Goal: Information Seeking & Learning: Learn about a topic

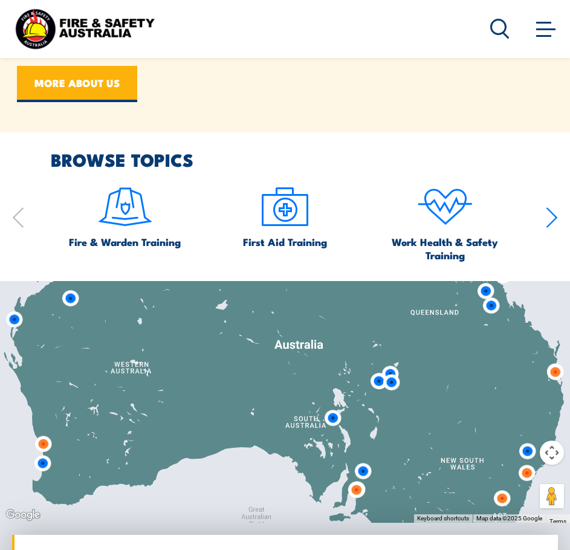
scroll to position [1022, 0]
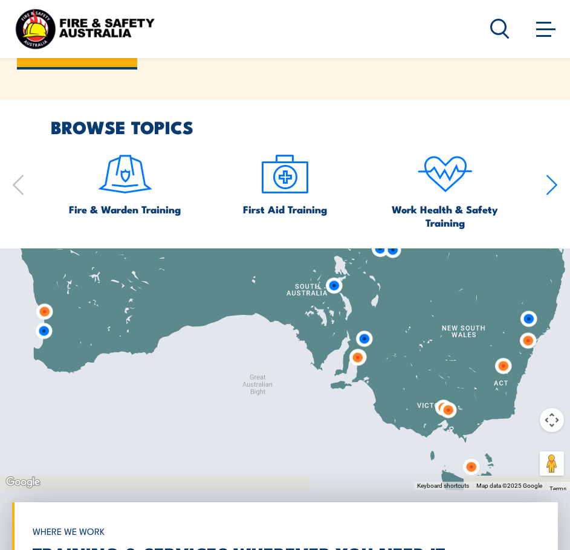
drag, startPoint x: 458, startPoint y: 431, endPoint x: 459, endPoint y: 329, distance: 102.7
click at [459, 329] on div at bounding box center [285, 369] width 570 height 242
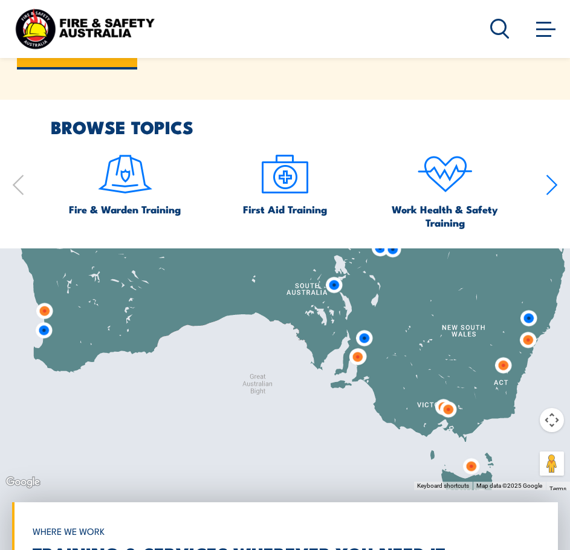
click at [453, 412] on img at bounding box center [448, 409] width 22 height 22
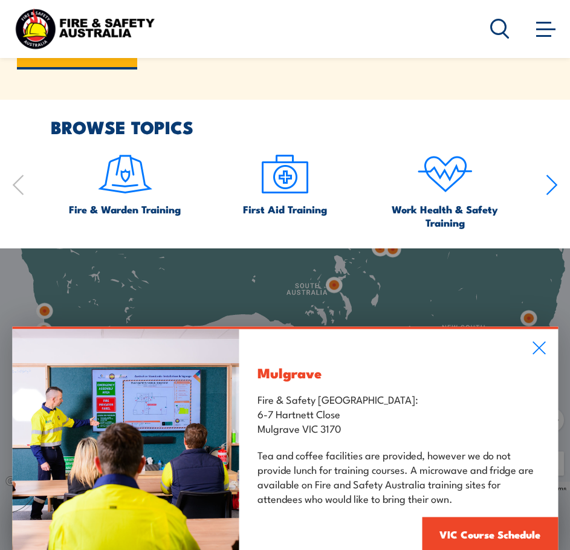
click at [536, 353] on icon at bounding box center [539, 347] width 14 height 13
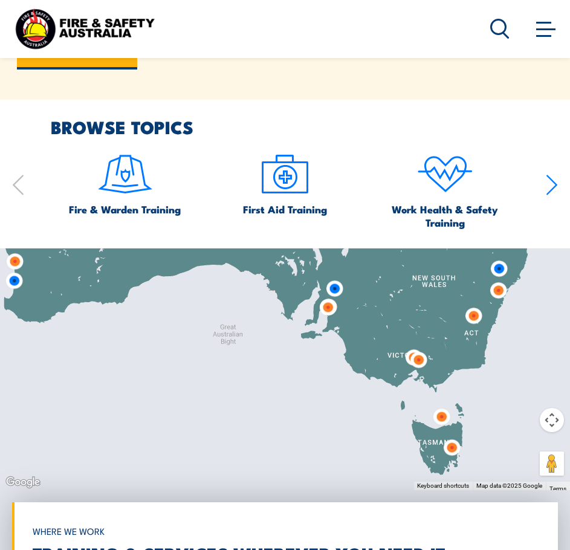
drag, startPoint x: 430, startPoint y: 394, endPoint x: 400, endPoint y: 343, distance: 59.6
click at [400, 343] on div at bounding box center [285, 369] width 570 height 242
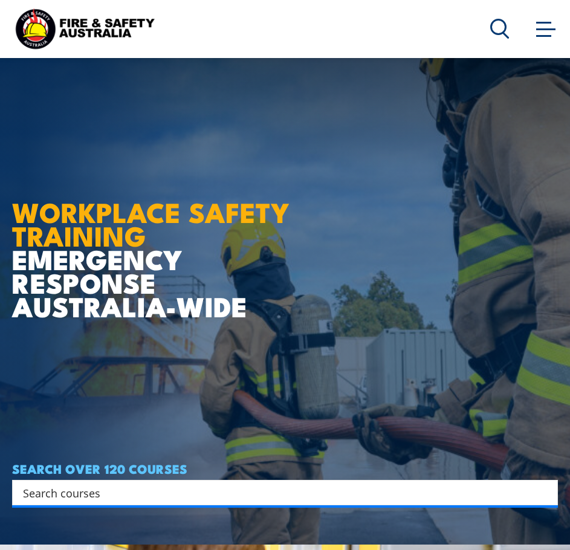
scroll to position [0, 0]
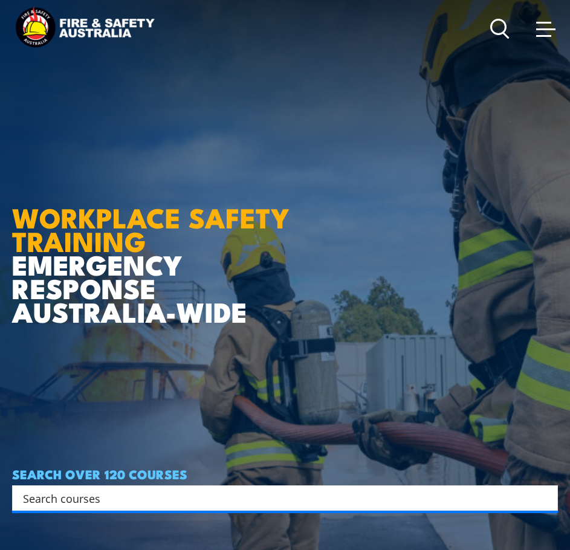
click at [244, 498] on input "Search input" at bounding box center [277, 498] width 508 height 18
type input "risk assessment"
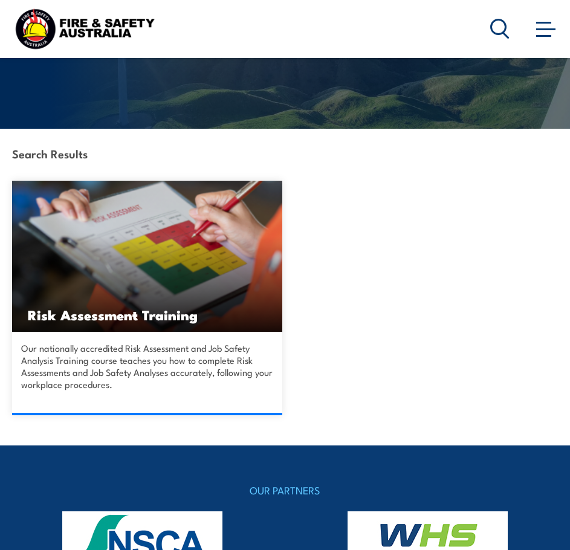
click at [117, 312] on h3 "Risk Assessment Training" at bounding box center [147, 314] width 239 height 14
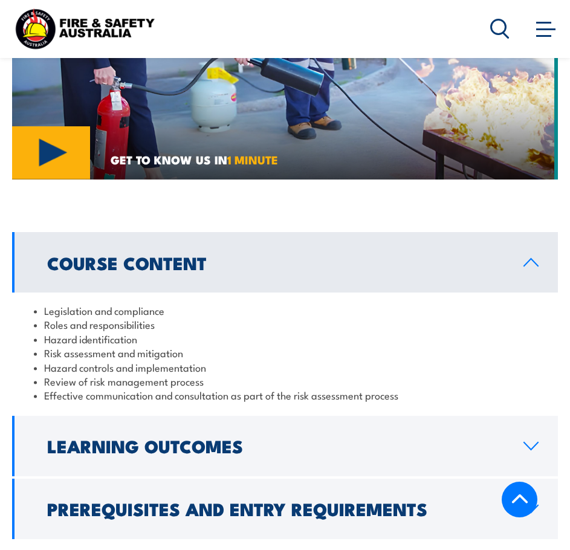
scroll to position [1329, 0]
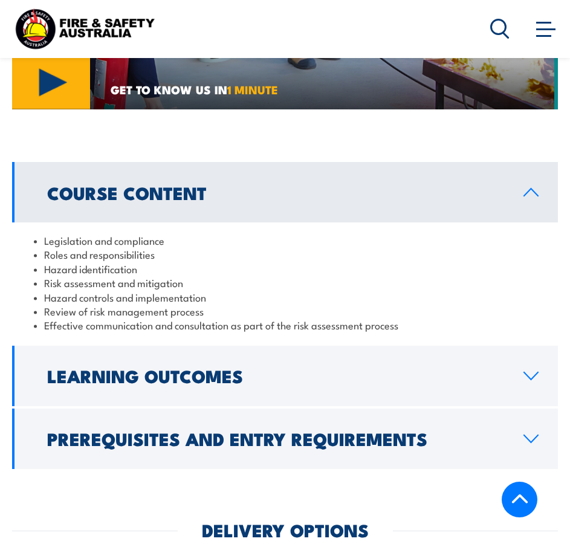
click at [526, 435] on icon at bounding box center [531, 438] width 14 height 7
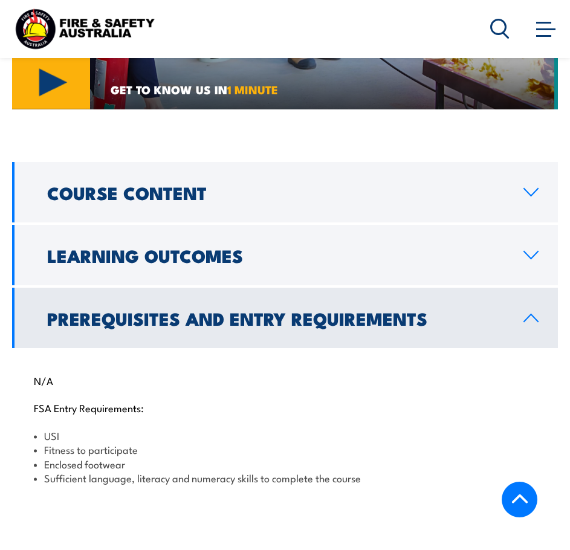
click at [527, 250] on icon at bounding box center [531, 255] width 16 height 10
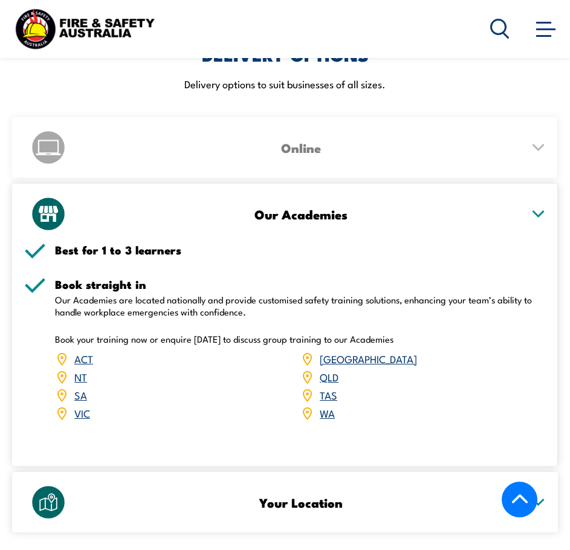
scroll to position [1812, 0]
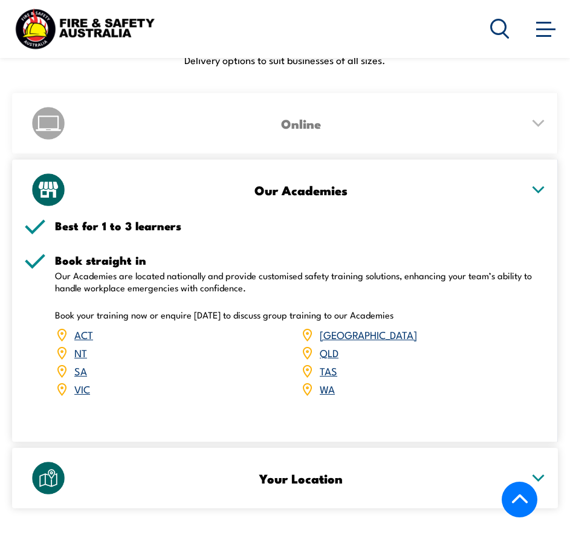
click at [539, 474] on icon at bounding box center [537, 478] width 15 height 8
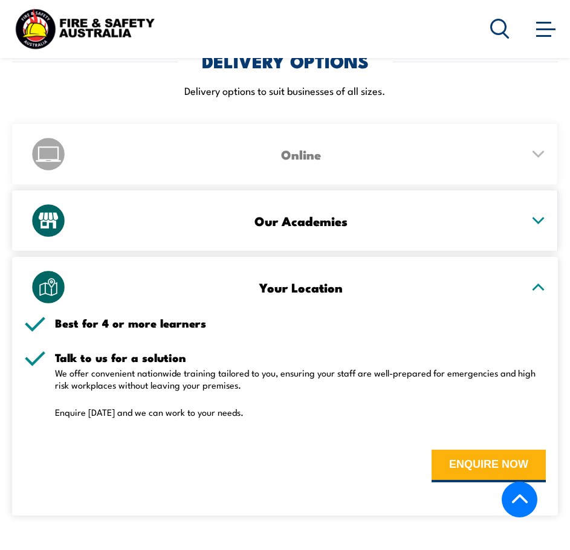
scroll to position [1752, 0]
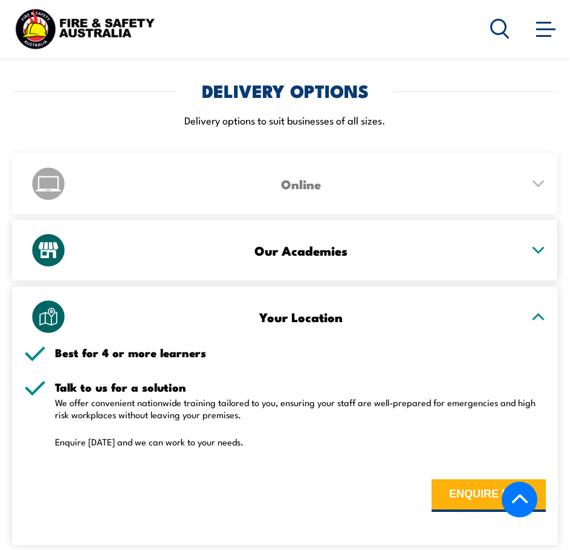
click at [540, 246] on icon at bounding box center [537, 250] width 15 height 8
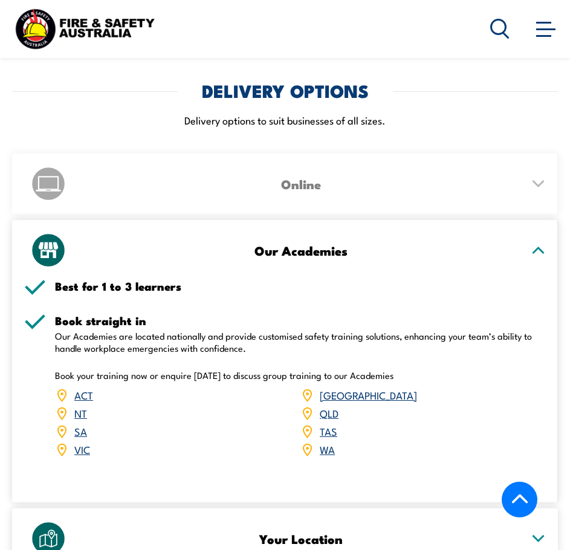
click at [84, 442] on link "VIC" at bounding box center [82, 449] width 16 height 14
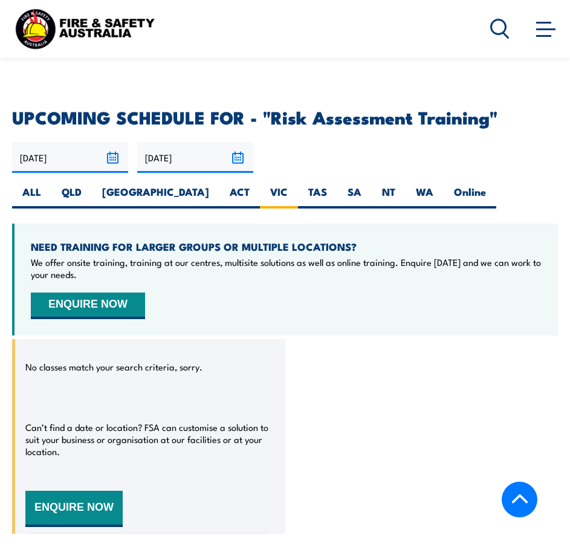
scroll to position [2316, 0]
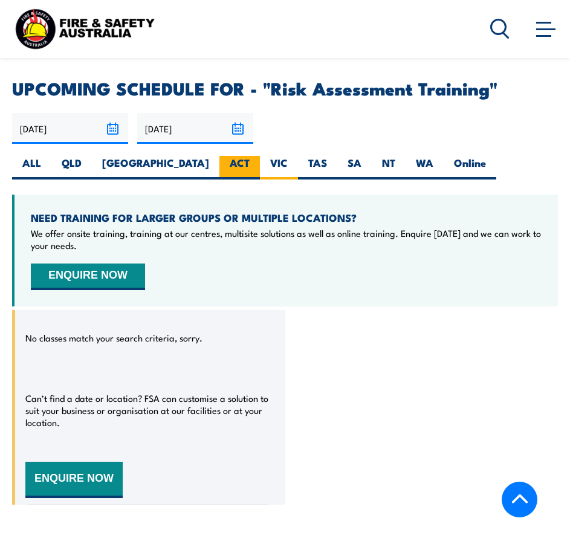
click at [219, 156] on label "ACT" at bounding box center [239, 168] width 40 height 24
click at [249, 156] on input "ACT" at bounding box center [253, 160] width 8 height 8
radio input "true"
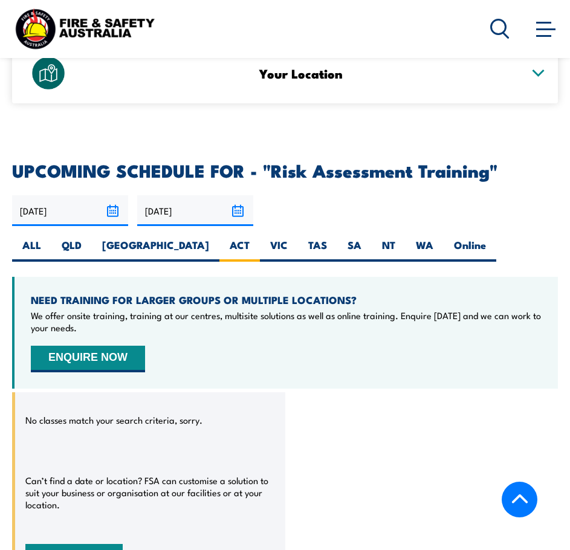
scroll to position [2263, 0]
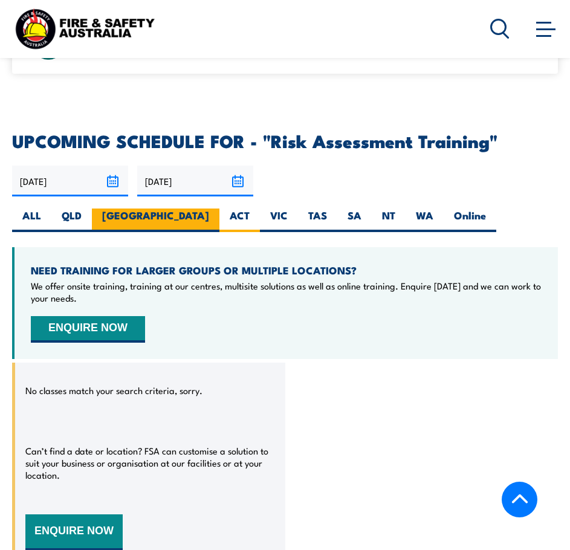
click at [121, 208] on label "[GEOGRAPHIC_DATA]" at bounding box center [155, 220] width 127 height 24
click at [209, 208] on input "[GEOGRAPHIC_DATA]" at bounding box center [213, 212] width 8 height 8
radio input "true"
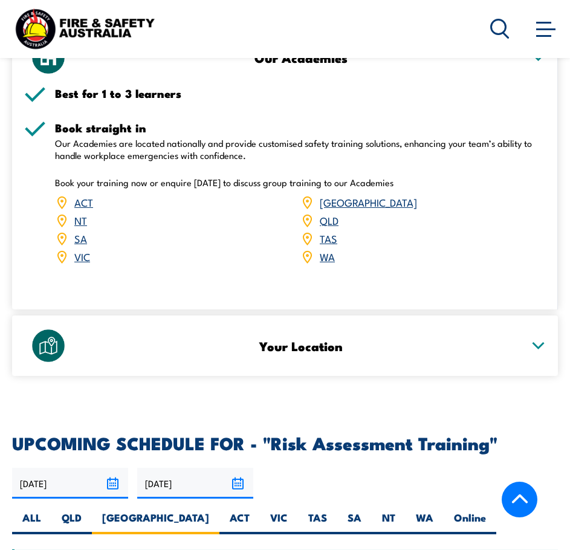
scroll to position [2052, 0]
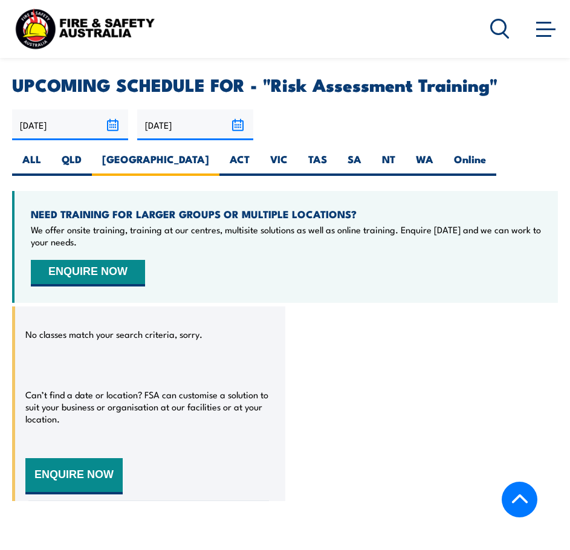
scroll to position [2323, 0]
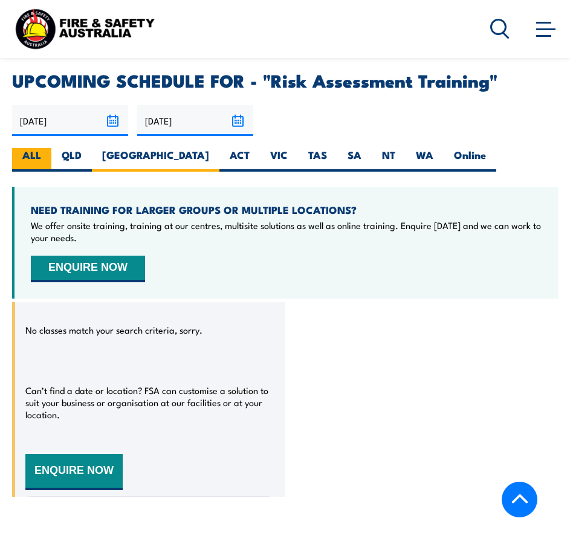
click at [28, 148] on label "ALL" at bounding box center [31, 160] width 39 height 24
click at [41, 148] on input "ALL" at bounding box center [45, 152] width 8 height 8
radio input "true"
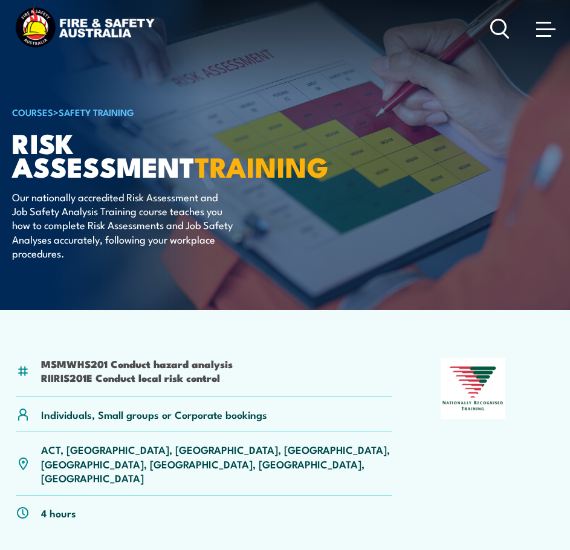
click at [43, 27] on img at bounding box center [84, 29] width 145 height 48
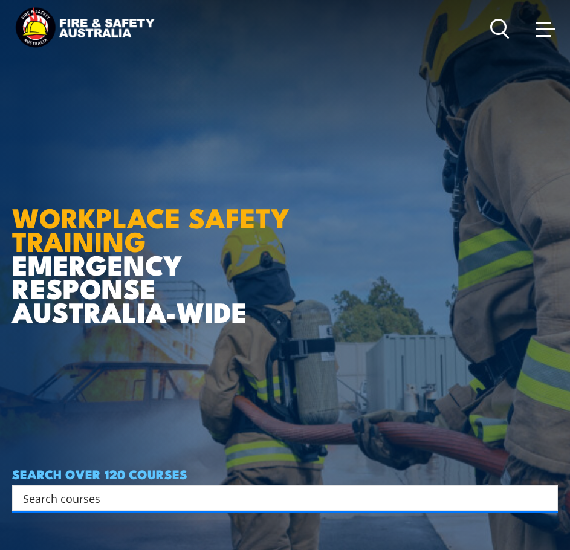
drag, startPoint x: 114, startPoint y: 510, endPoint x: 115, endPoint y: 504, distance: 6.7
click at [114, 510] on div "Search Filter by Locations Australian Capital Territory New South Wales Norther…" at bounding box center [284, 497] width 545 height 25
click at [114, 501] on input "Search input" at bounding box center [277, 498] width 508 height 18
type input "loto"
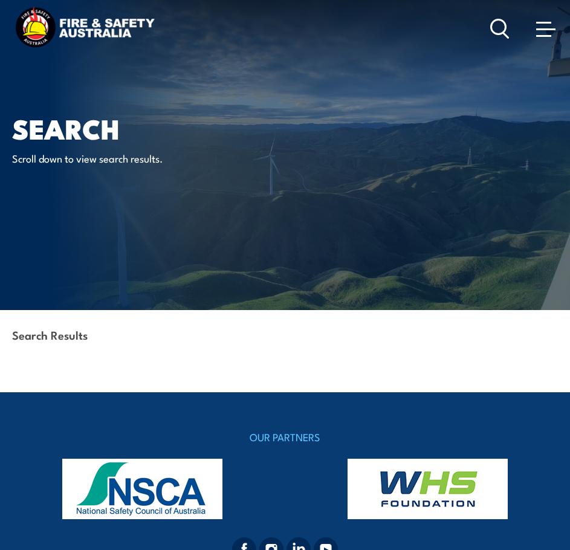
click at [495, 26] on icon at bounding box center [499, 29] width 19 height 20
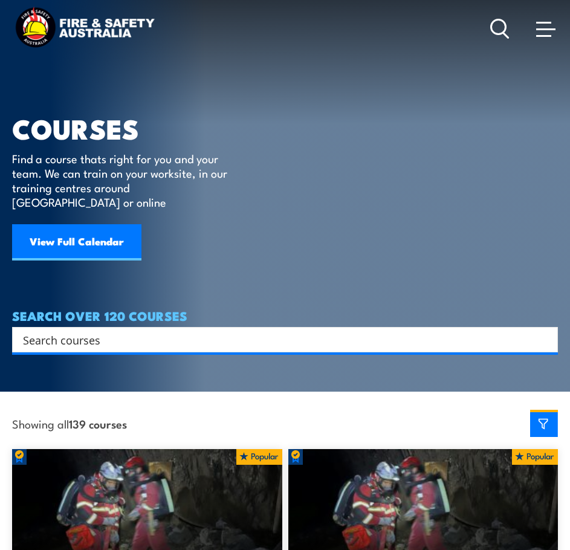
click at [216, 330] on input "Search input" at bounding box center [277, 339] width 508 height 18
type input "lock out"
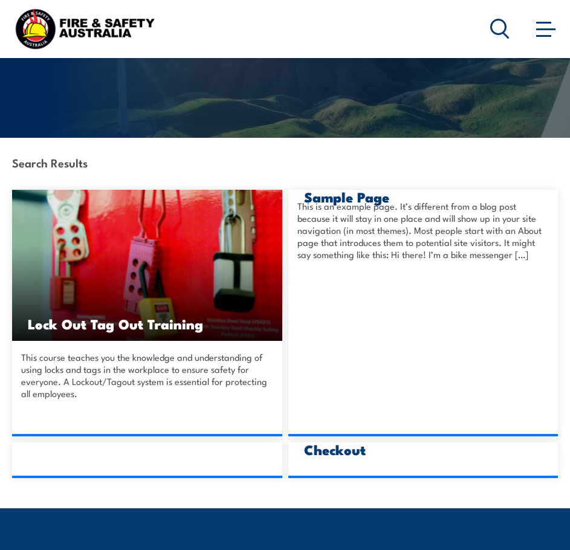
scroll to position [242, 0]
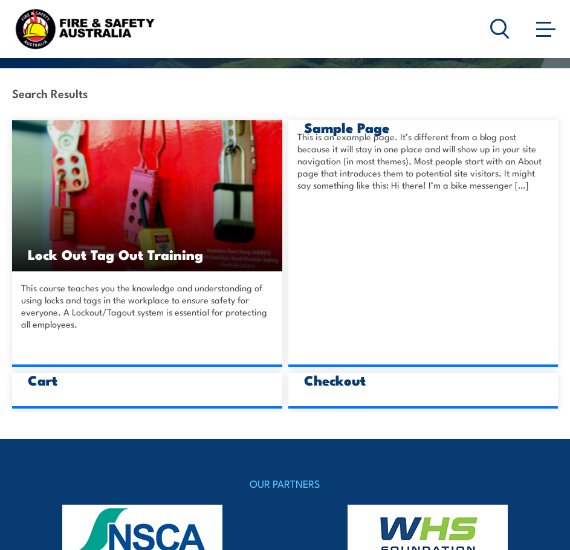
click at [127, 256] on h3 "Lock Out Tag Out Training" at bounding box center [147, 254] width 239 height 14
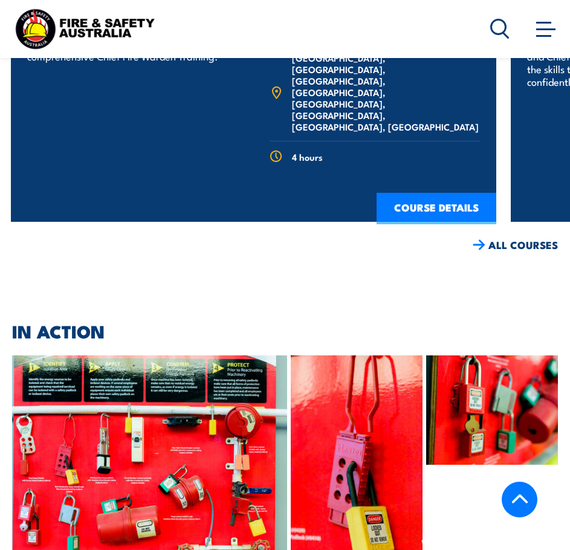
scroll to position [3141, 0]
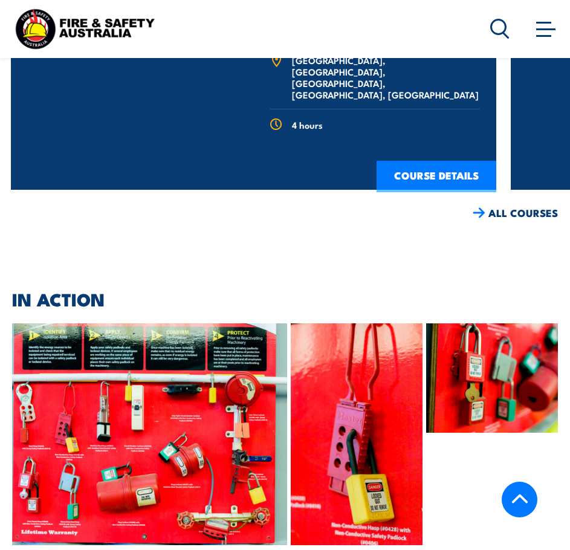
click at [175, 375] on img at bounding box center [149, 434] width 275 height 222
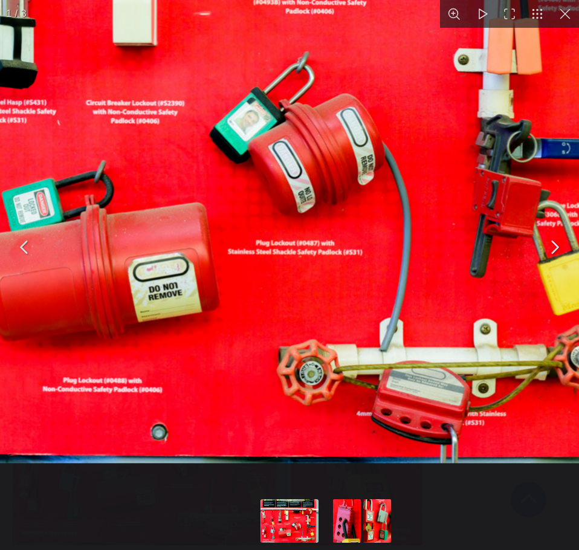
drag, startPoint x: 382, startPoint y: 381, endPoint x: 321, endPoint y: 245, distance: 148.4
click at [321, 245] on img "You can close this modal content with the ESC key" at bounding box center [178, 59] width 1206 height 805
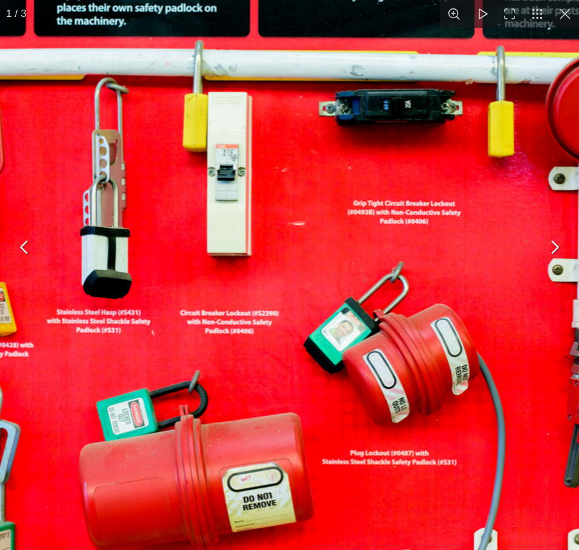
drag, startPoint x: 408, startPoint y: 314, endPoint x: 503, endPoint y: 491, distance: 200.0
click at [503, 491] on img "You can close this modal content with the ESC key" at bounding box center [273, 270] width 1206 height 805
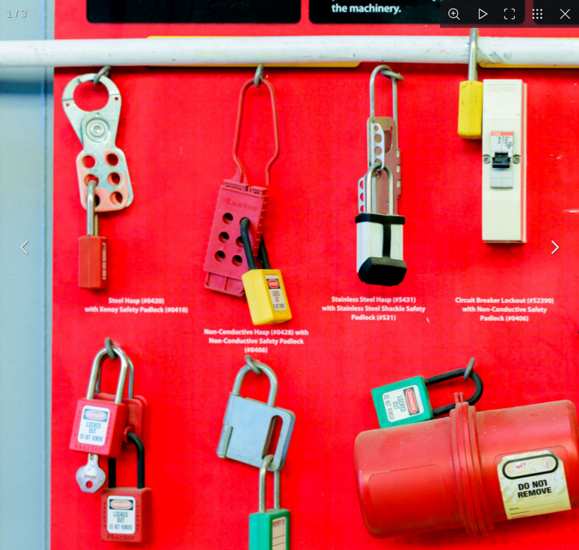
drag, startPoint x: 143, startPoint y: 338, endPoint x: 418, endPoint y: 326, distance: 275.2
click at [418, 326] on img "You can close this modal content with the ESC key" at bounding box center [547, 257] width 1206 height 805
click at [567, 17] on button "You can close this modal content with the ESC key" at bounding box center [565, 14] width 28 height 28
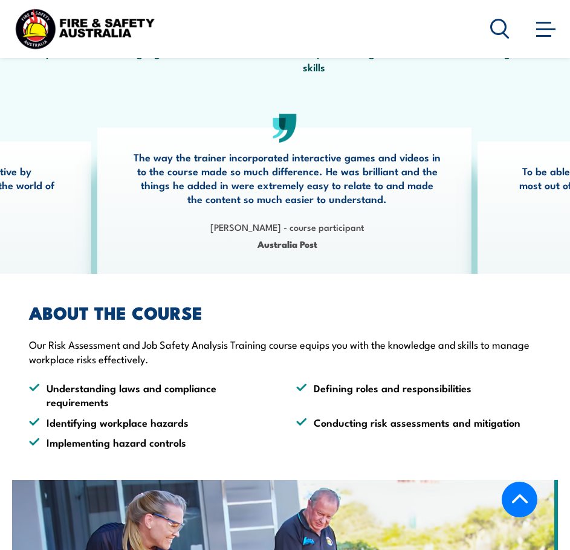
scroll to position [302, 0]
